Goal: Transaction & Acquisition: Purchase product/service

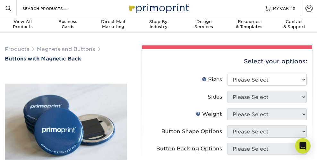
scroll to position [20, 0]
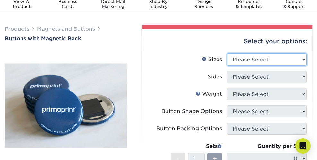
click at [252, 66] on select "Please Select 2.25" x 2.25" Round 3" x 3" Round" at bounding box center [266, 60] width 79 height 12
click at [185, 66] on label "Sizes Help Sizes" at bounding box center [186, 60] width 79 height 12
click at [264, 66] on select "Please Select 2.25" x 2.25" Round 3" x 3" Round" at bounding box center [266, 60] width 79 height 12
select select "2.25x2.25"
click at [240, 61] on select "Please Select 2.25" x 2.25" Round 3" x 3" Round" at bounding box center [266, 60] width 79 height 12
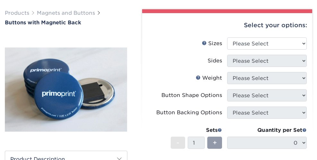
scroll to position [45, 0]
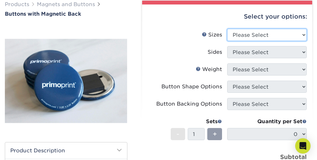
click at [272, 39] on select "Please Select 2.25" x 2.25" Round 3" x 3" Round" at bounding box center [266, 35] width 79 height 12
select select "2.25x2.25"
click at [240, 37] on select "Please Select 2.25" x 2.25" Round 3" x 3" Round" at bounding box center [266, 35] width 79 height 12
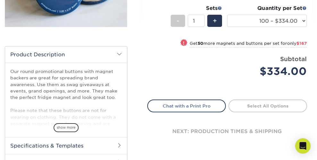
scroll to position [0, 0]
